Goal: Task Accomplishment & Management: Complete application form

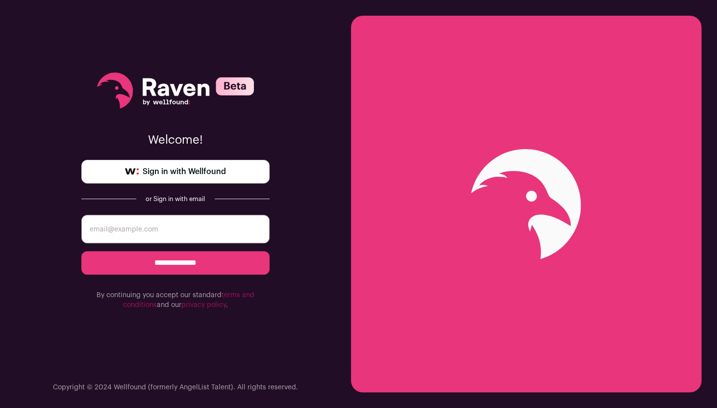
click at [185, 173] on span "Sign in with Wellfound" at bounding box center [184, 172] width 83 height 12
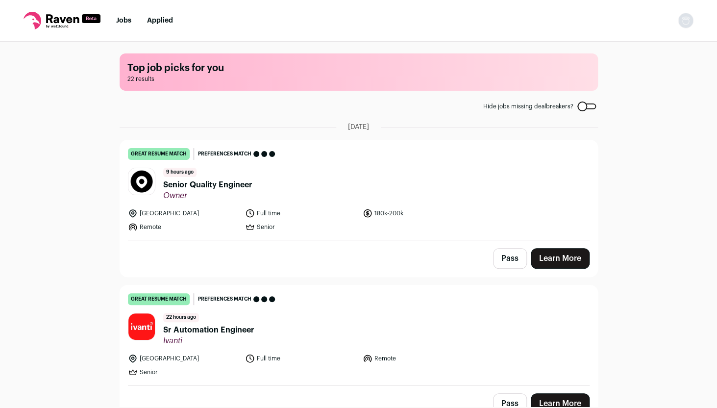
click at [560, 258] on link "Learn More" at bounding box center [560, 258] width 59 height 21
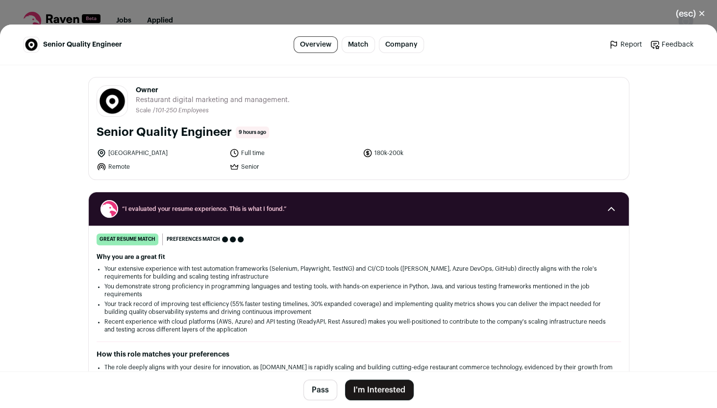
click at [385, 394] on button "I'm Interested" at bounding box center [379, 389] width 69 height 21
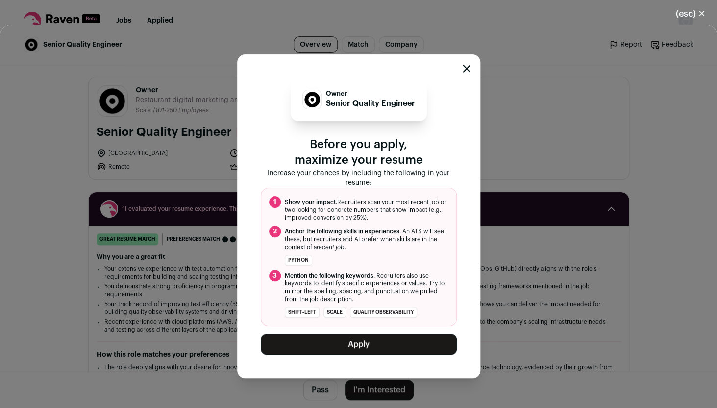
click at [362, 350] on button "Apply" at bounding box center [359, 344] width 196 height 21
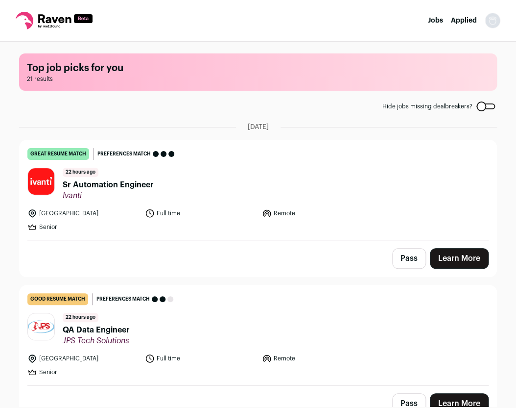
click at [444, 254] on link "Learn More" at bounding box center [459, 258] width 59 height 21
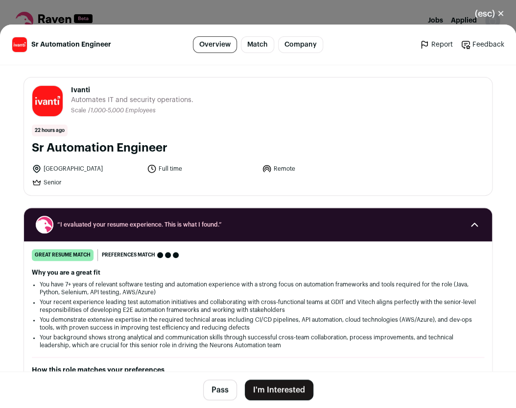
click at [280, 392] on button "I'm Interested" at bounding box center [279, 389] width 69 height 21
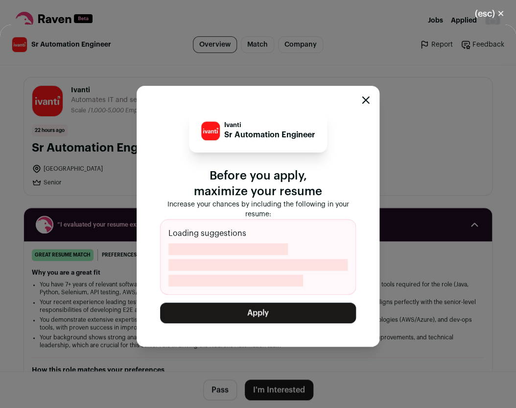
click at [266, 315] on button "Apply" at bounding box center [258, 312] width 196 height 21
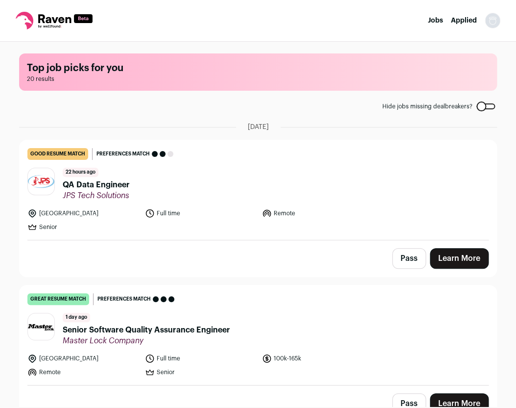
click at [460, 262] on link "Learn More" at bounding box center [459, 258] width 59 height 21
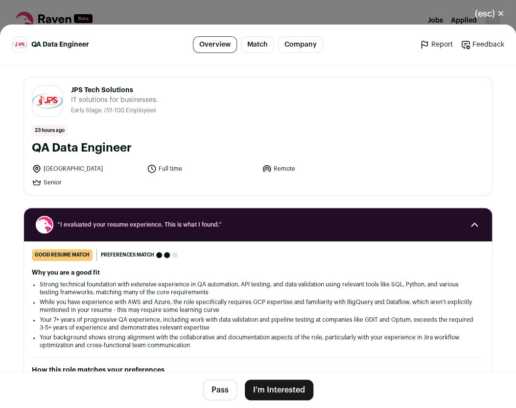
click at [281, 403] on footer "Pass I'm Interested" at bounding box center [258, 389] width 516 height 37
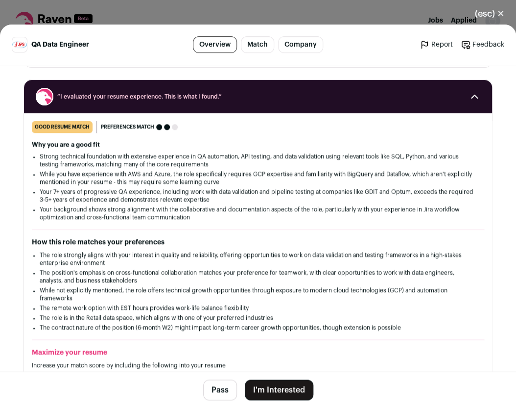
click at [282, 392] on button "I'm Interested" at bounding box center [279, 389] width 69 height 21
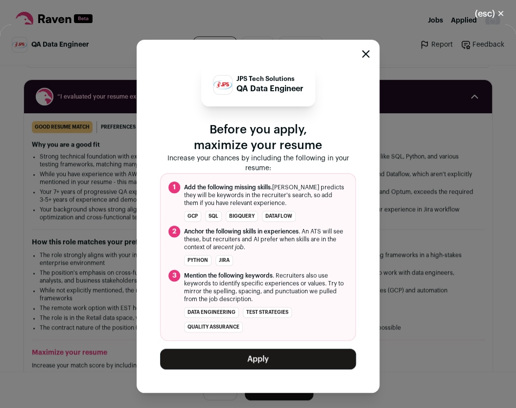
click at [273, 359] on button "Apply" at bounding box center [258, 358] width 196 height 21
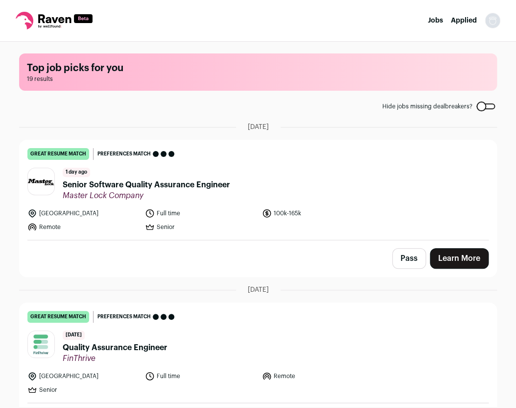
click at [467, 260] on link "Learn More" at bounding box center [459, 258] width 59 height 21
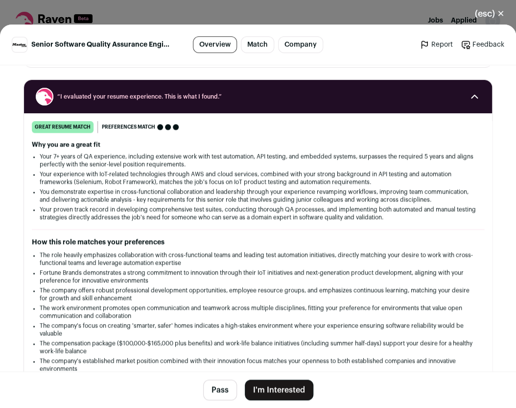
click at [267, 387] on button "I'm Interested" at bounding box center [279, 389] width 69 height 21
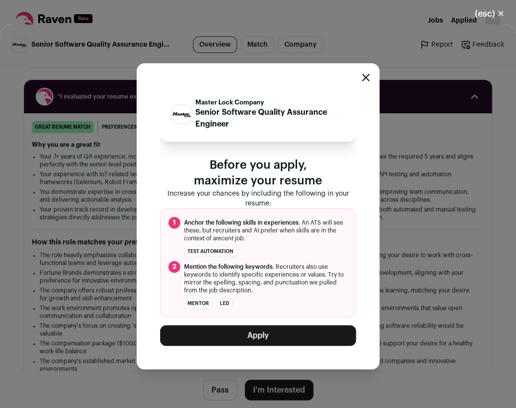
click at [273, 333] on button "Apply" at bounding box center [258, 335] width 196 height 21
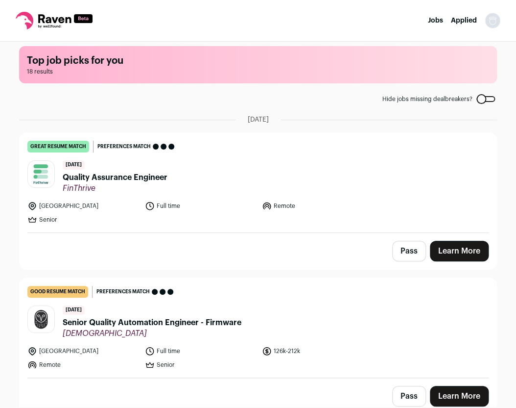
scroll to position [8, 0]
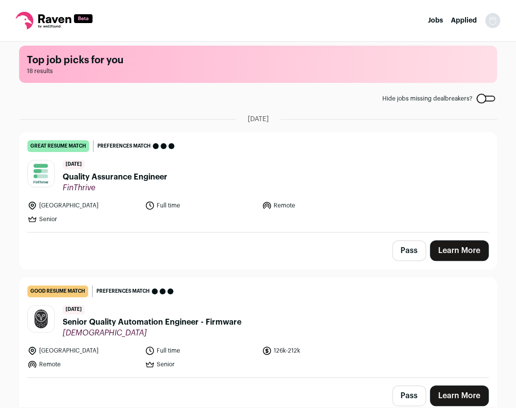
click at [448, 250] on link "Learn More" at bounding box center [459, 250] width 59 height 21
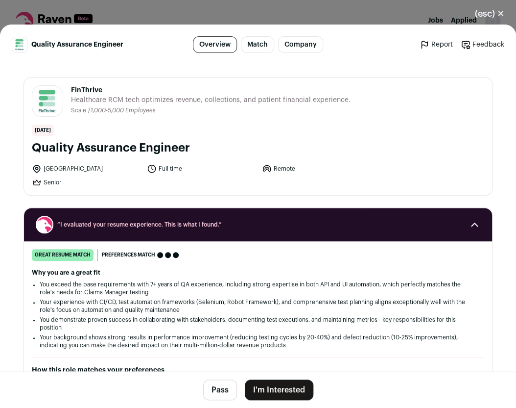
scroll to position [128, 0]
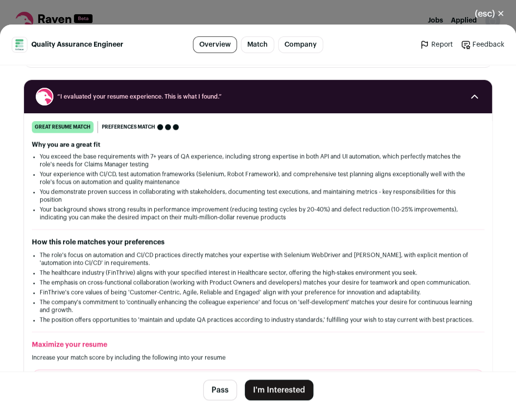
click at [277, 401] on footer "Pass I'm Interested" at bounding box center [258, 389] width 516 height 37
click at [281, 391] on button "I'm Interested" at bounding box center [279, 389] width 69 height 21
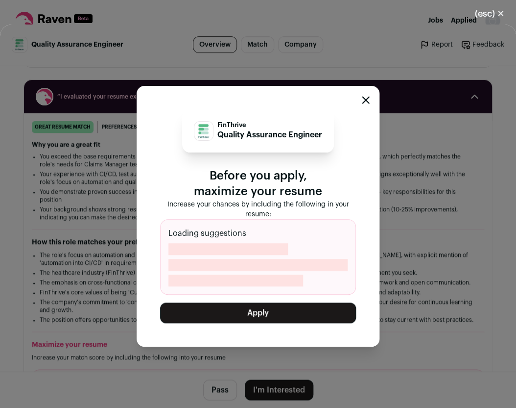
click at [255, 315] on button "Apply" at bounding box center [258, 312] width 196 height 21
